Goal: Task Accomplishment & Management: Manage account settings

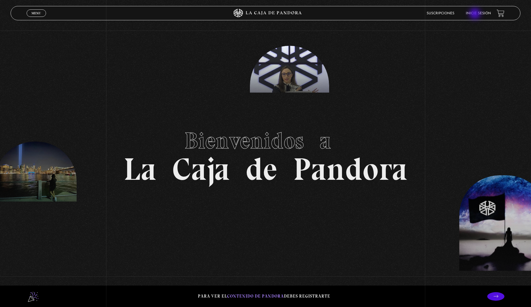
click at [476, 14] on link "Inicie sesión" at bounding box center [478, 13] width 25 height 3
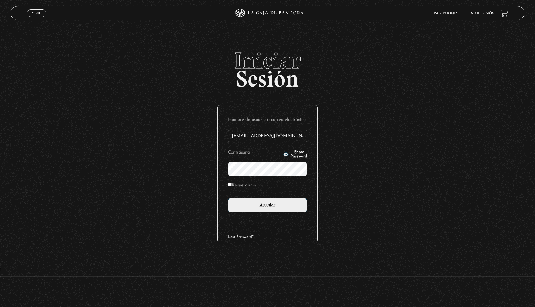
type input "[EMAIL_ADDRESS][DOMAIN_NAME]"
click at [228, 198] on input "Acceder" at bounding box center [267, 205] width 79 height 14
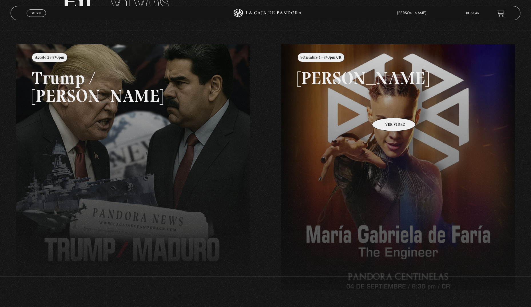
scroll to position [57, 0]
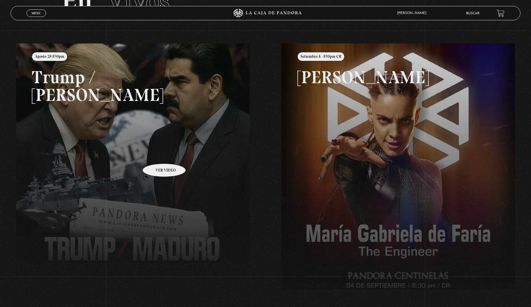
click at [157, 155] on link at bounding box center [281, 196] width 531 height 307
